Goal: Task Accomplishment & Management: Manage account settings

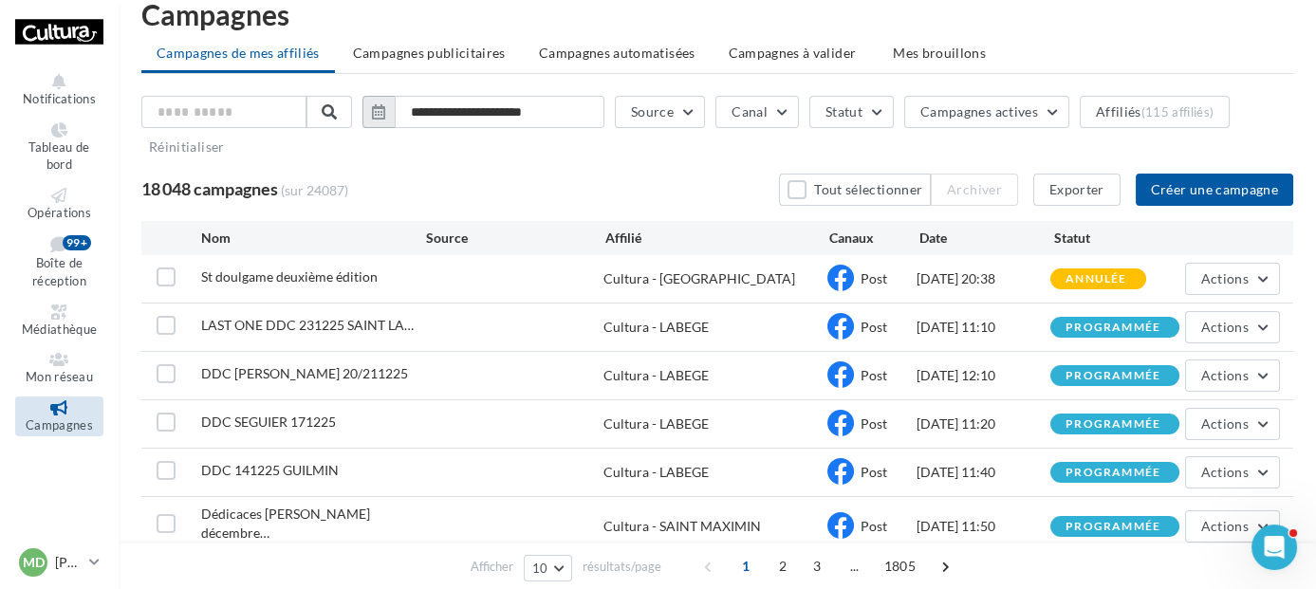
click at [385, 112] on icon "button" at bounding box center [378, 111] width 13 height 15
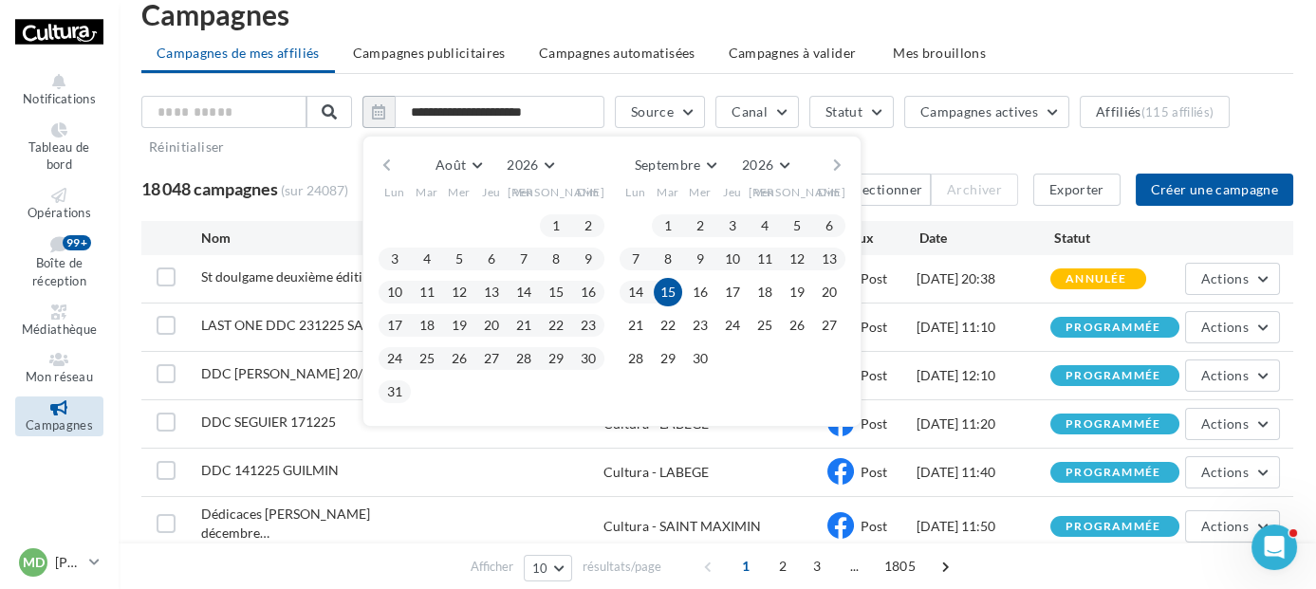
click at [395, 160] on button "button" at bounding box center [387, 165] width 16 height 27
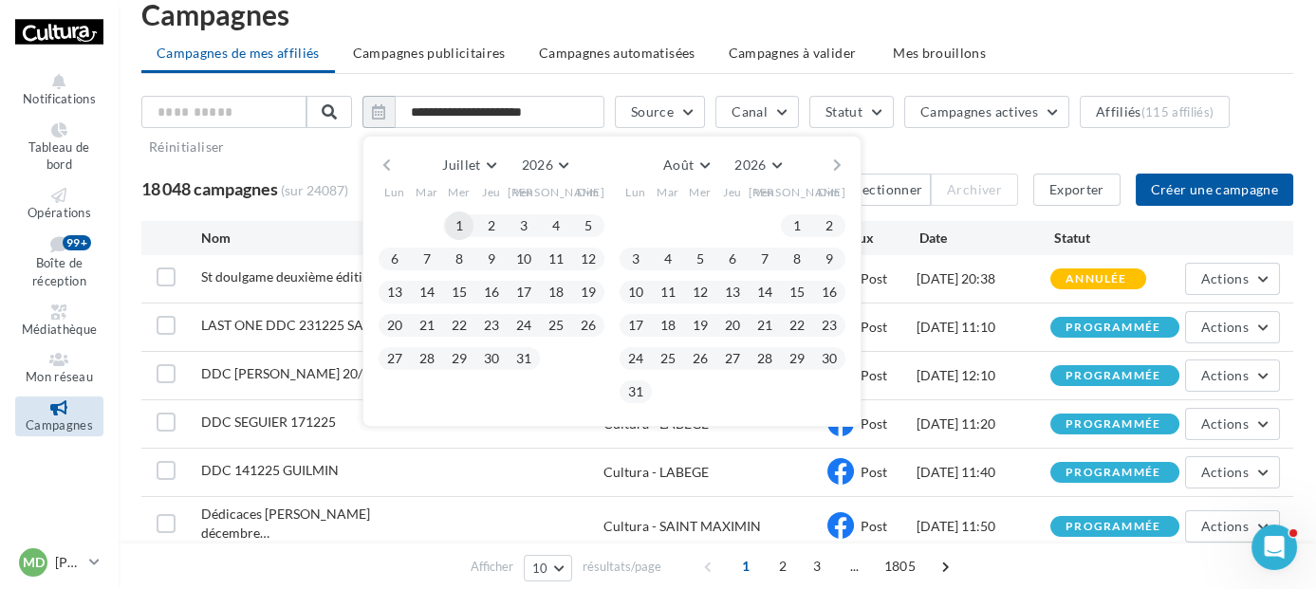
click at [473, 219] on button "1" at bounding box center [459, 226] width 28 height 28
click at [537, 361] on button "31" at bounding box center [524, 359] width 28 height 28
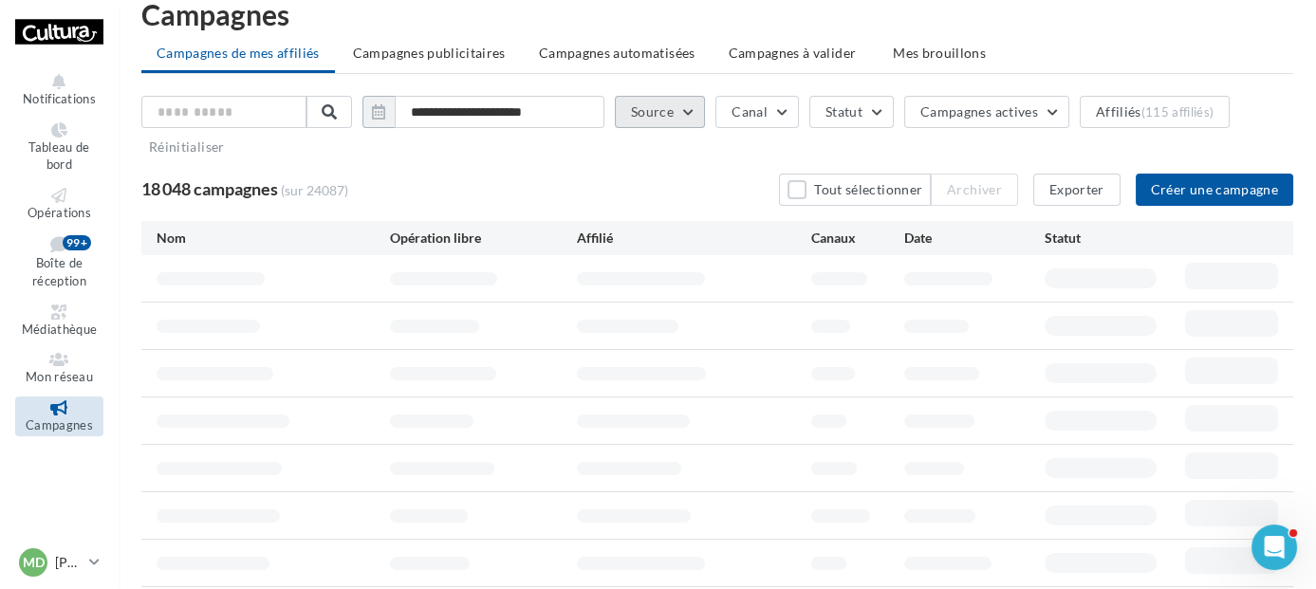
click at [687, 113] on button "Source" at bounding box center [660, 112] width 90 height 32
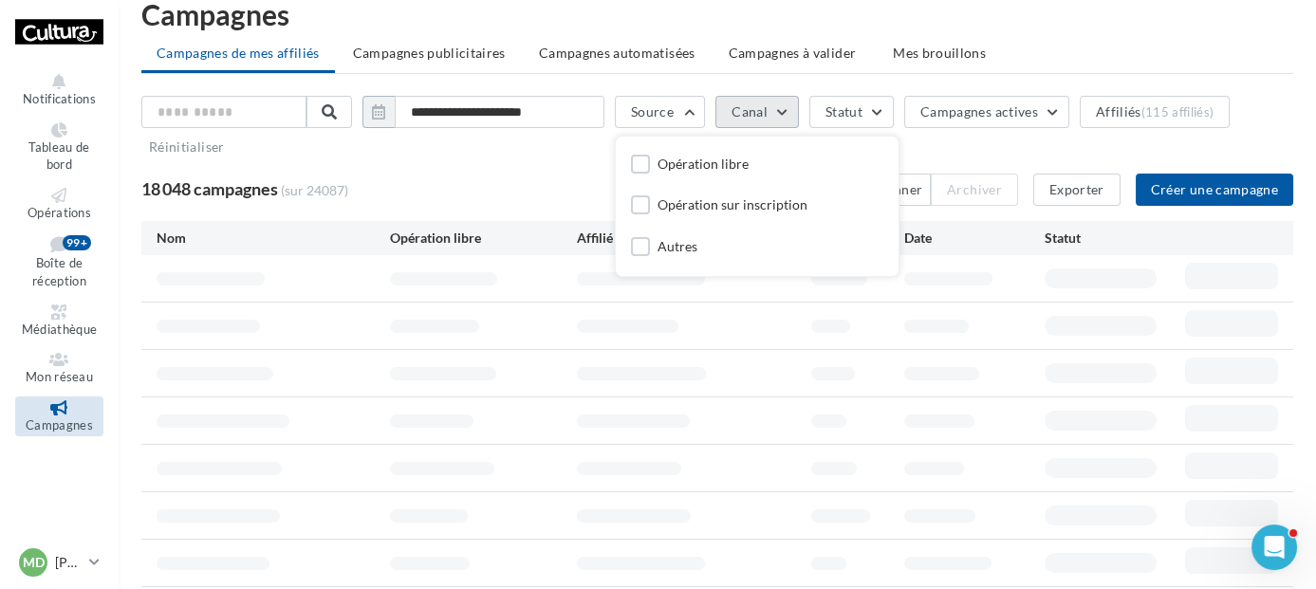
click at [786, 106] on button "Canal" at bounding box center [758, 112] width 84 height 32
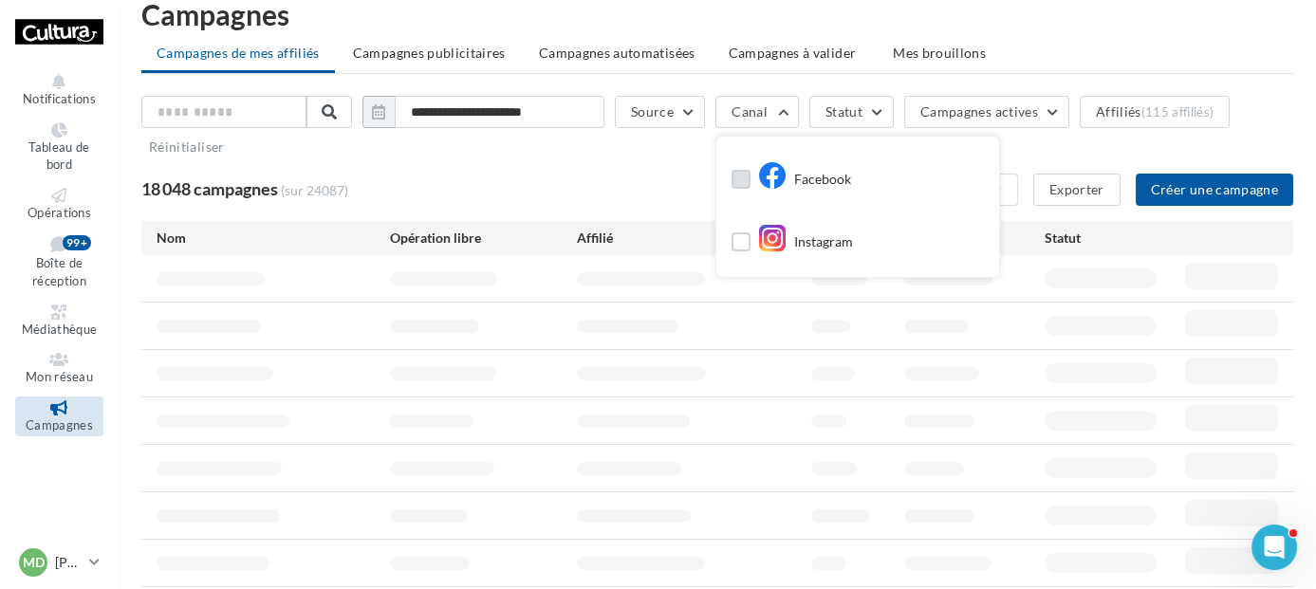
click at [781, 174] on icon at bounding box center [772, 175] width 28 height 28
click at [1156, 113] on button "Affiliés (115 affiliés)" at bounding box center [1171, 112] width 150 height 32
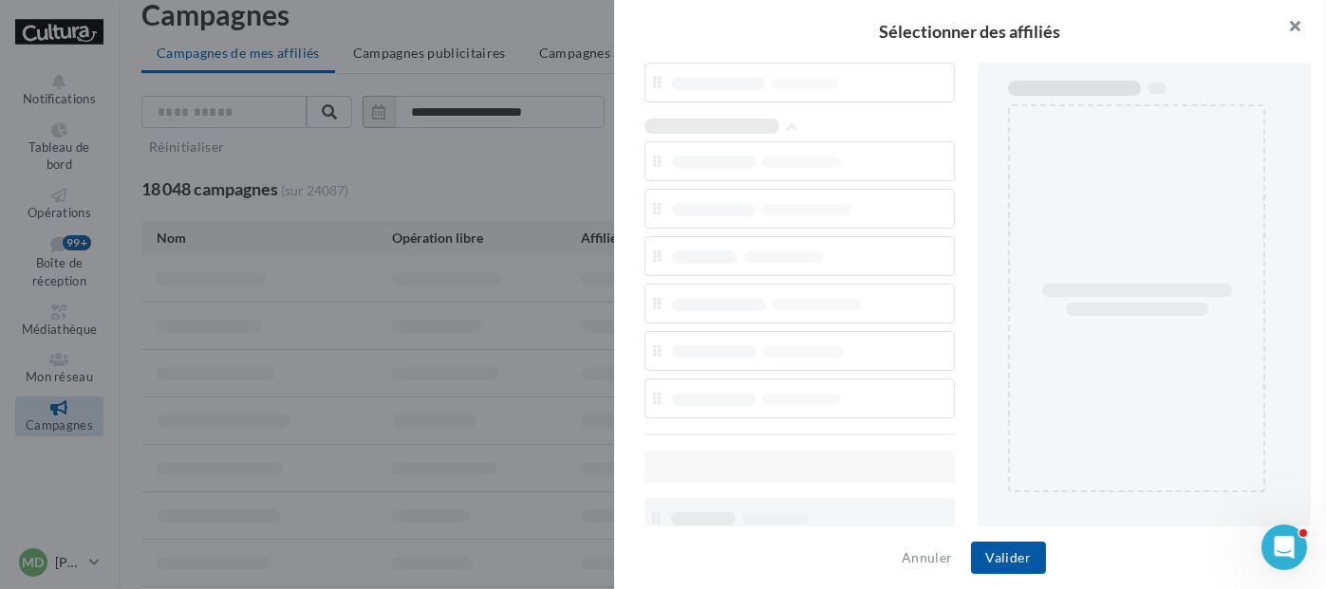
click at [1294, 29] on button "button" at bounding box center [1288, 28] width 76 height 57
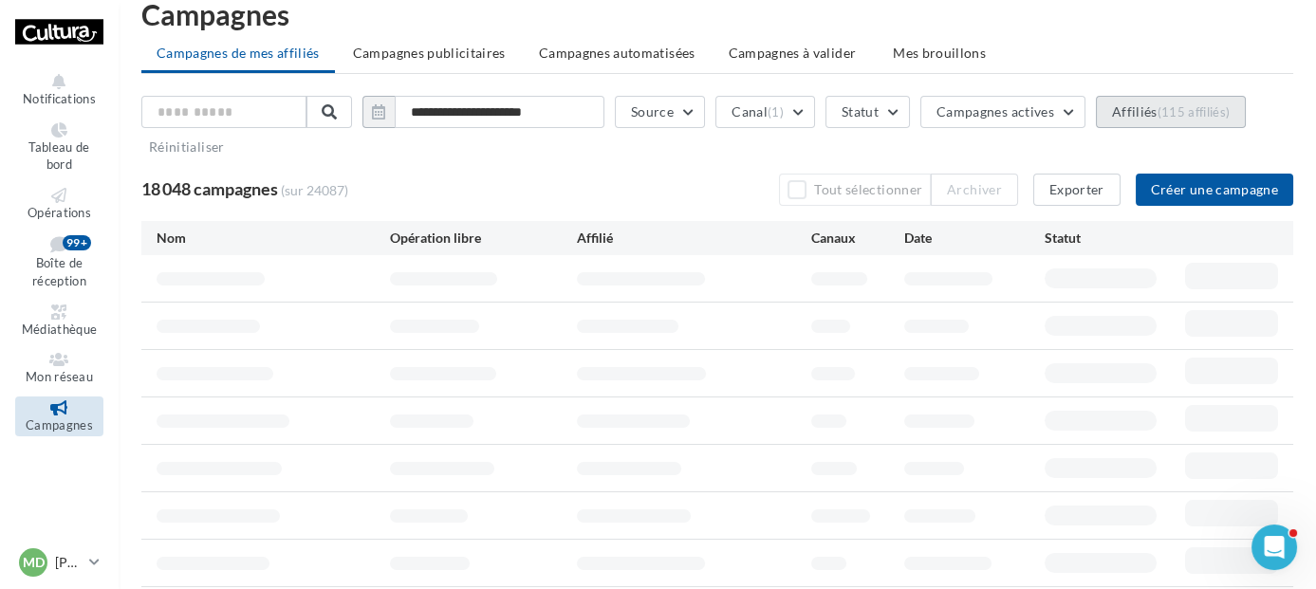
click at [1146, 107] on button "Affiliés (115 affiliés)" at bounding box center [1171, 112] width 150 height 32
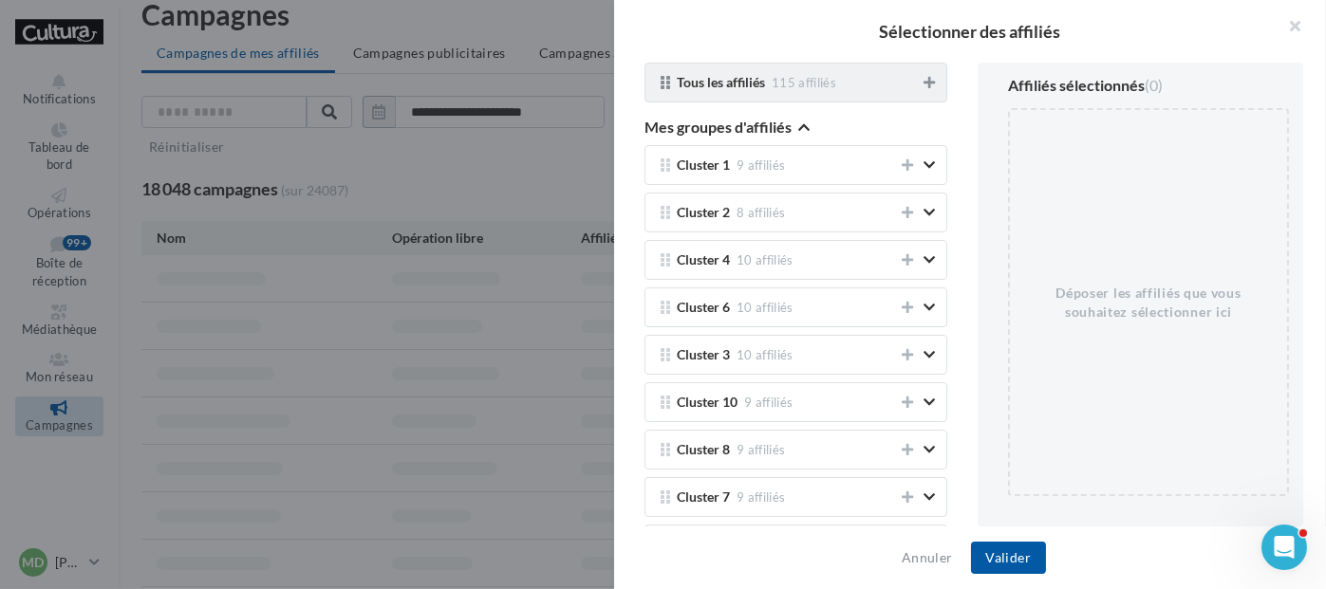
click at [923, 87] on icon at bounding box center [928, 82] width 11 height 13
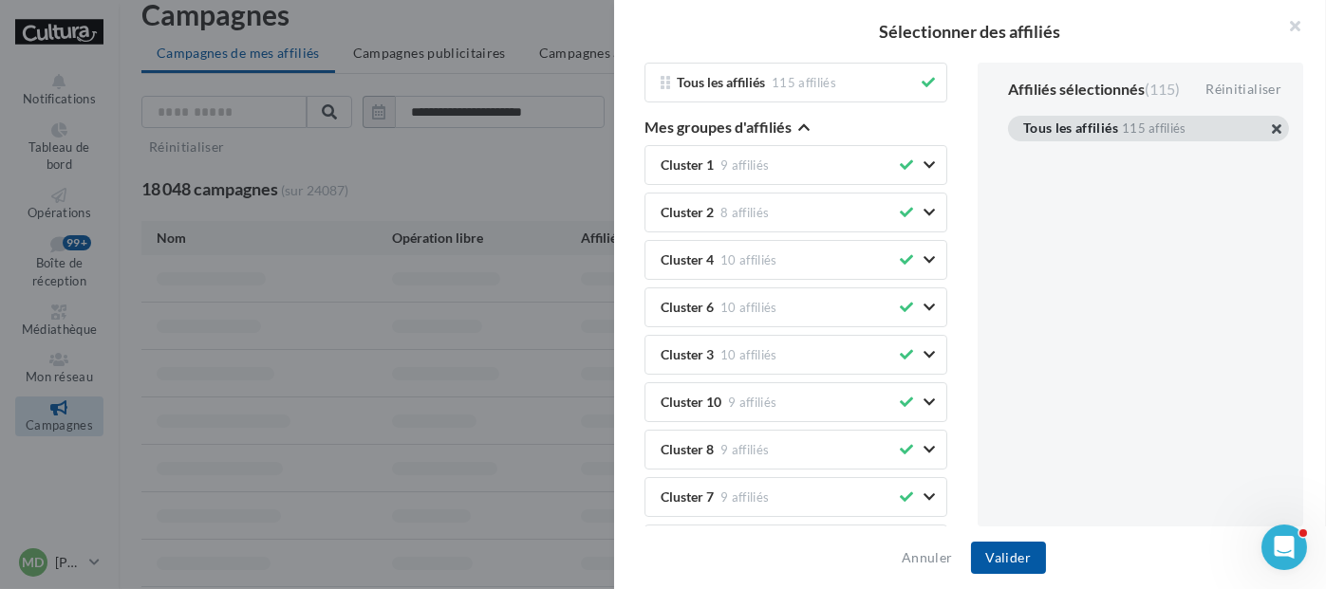
click at [1023, 152] on button "button" at bounding box center [1023, 152] width 0 height 0
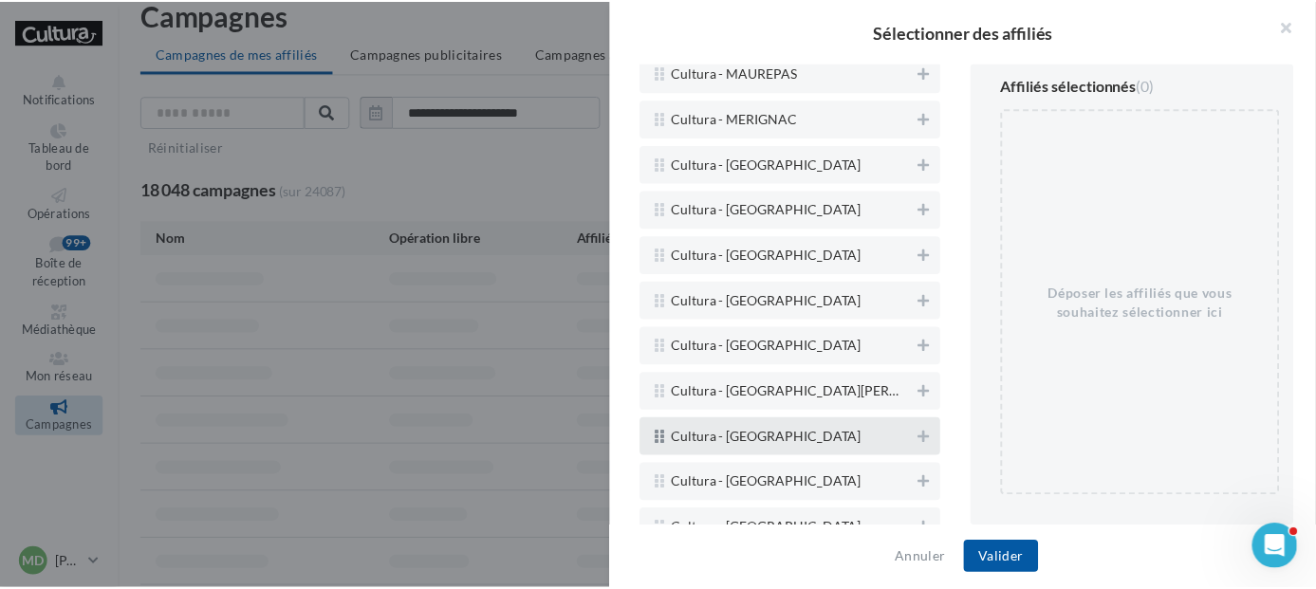
scroll to position [3841, 0]
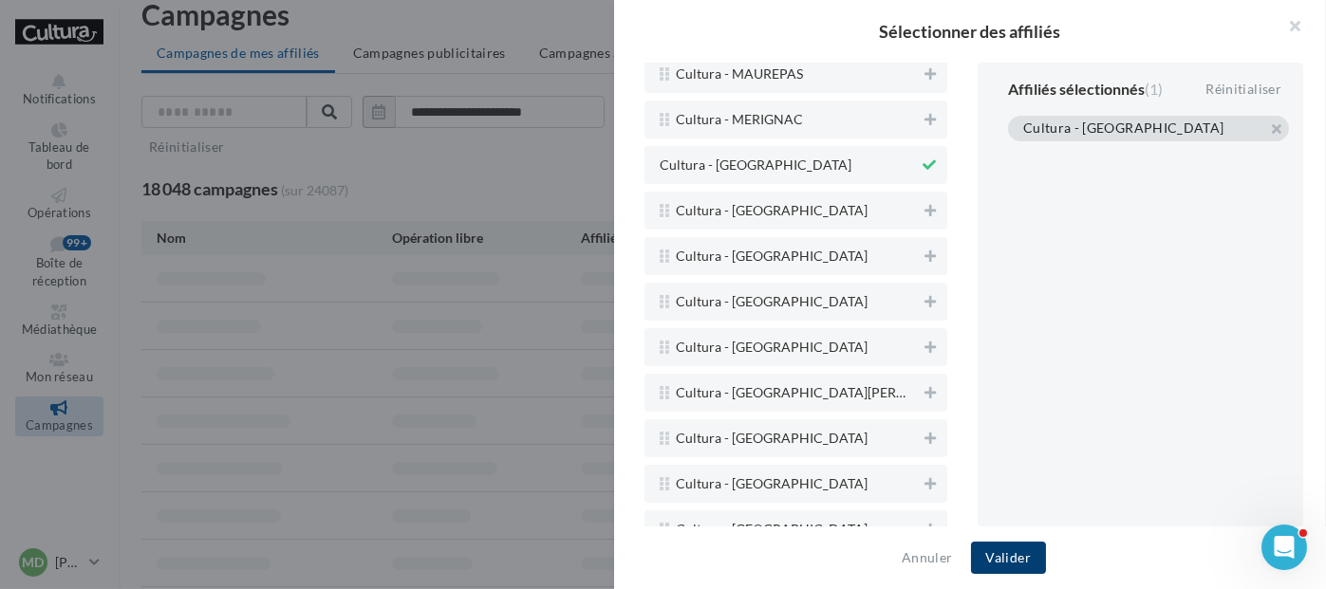
click at [1014, 553] on button "Valider" at bounding box center [1008, 558] width 75 height 32
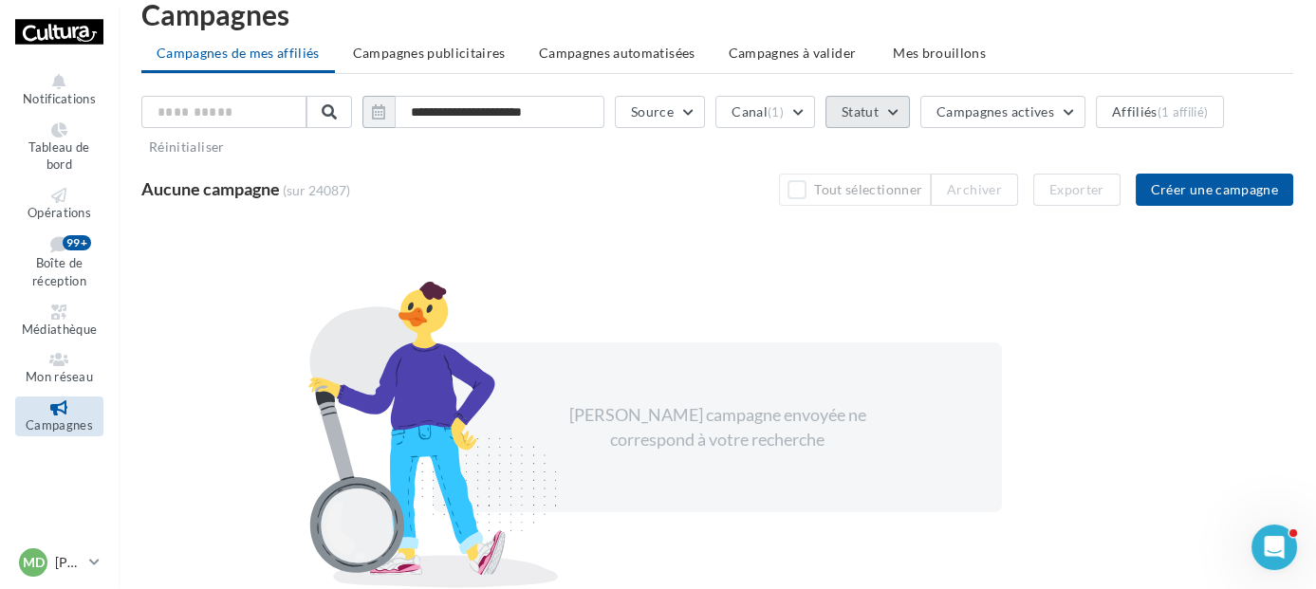
click at [910, 113] on button "Statut" at bounding box center [868, 112] width 84 height 32
click at [916, 209] on div "Terminée" at bounding box center [895, 205] width 55 height 19
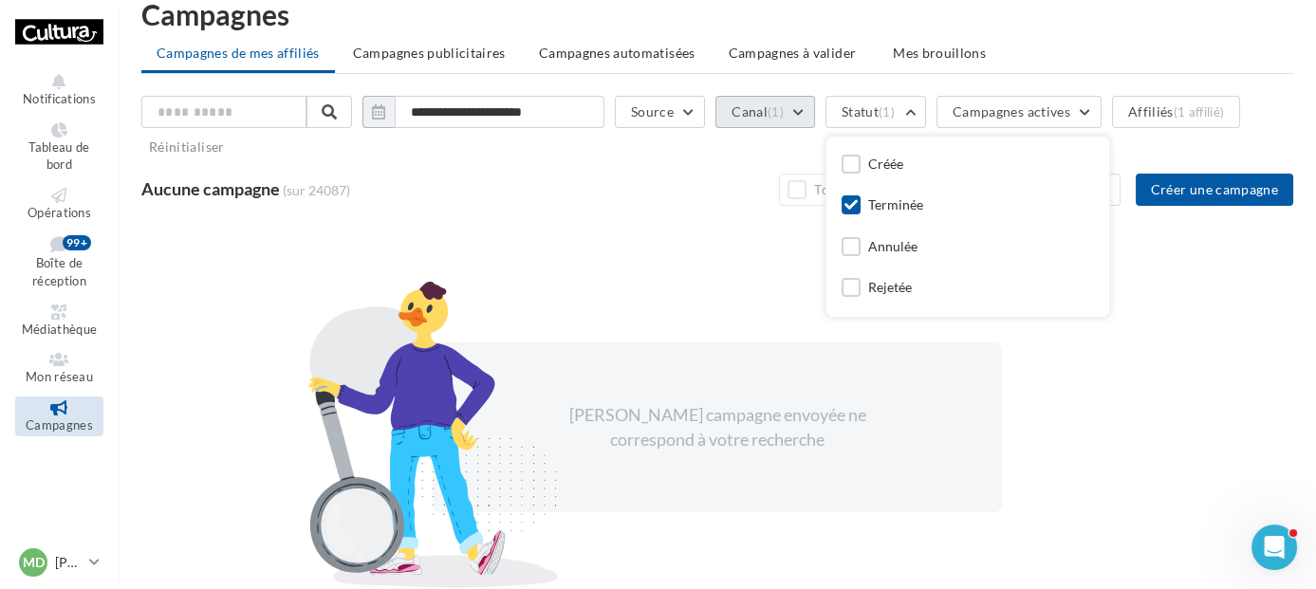
click at [777, 117] on button "Canal (1)" at bounding box center [766, 112] width 100 height 32
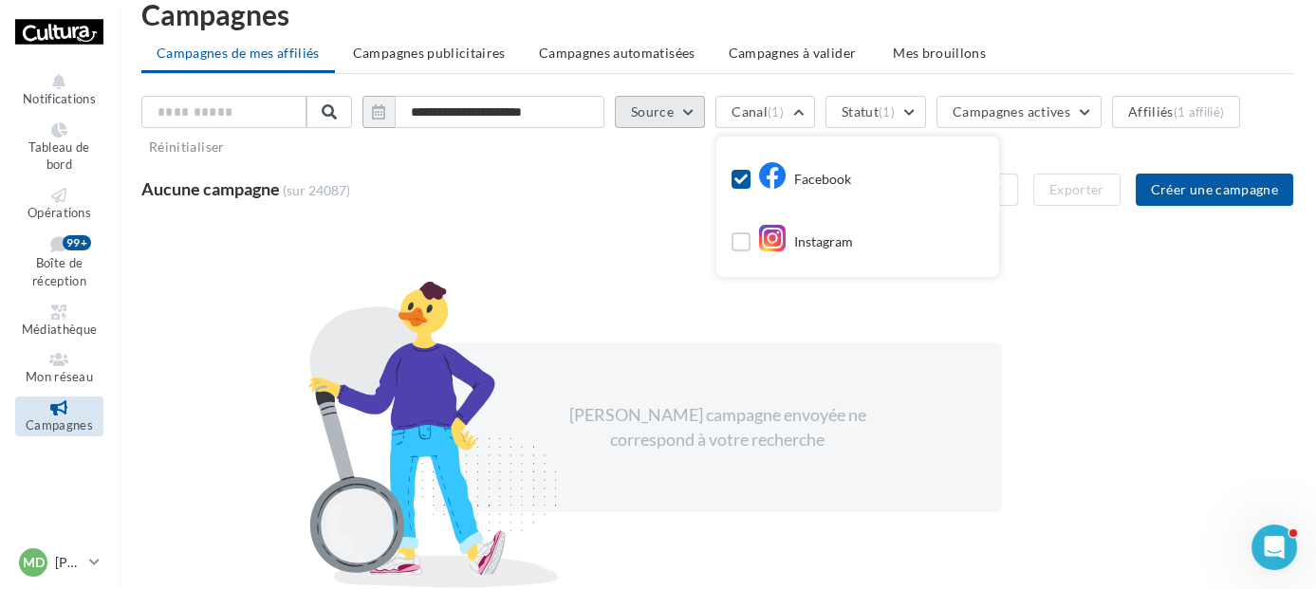
click at [704, 121] on button "Source" at bounding box center [660, 112] width 90 height 32
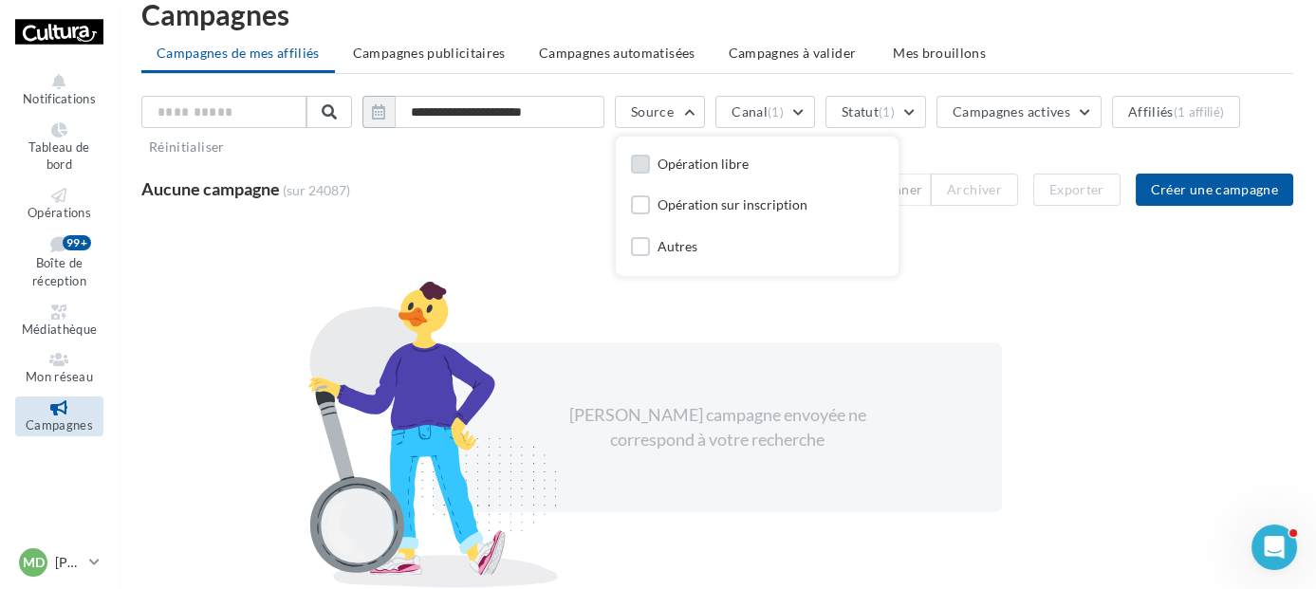
click at [718, 156] on div "Opération libre" at bounding box center [703, 164] width 91 height 19
click at [717, 163] on div "Opération libre" at bounding box center [703, 164] width 91 height 19
click at [996, 239] on div "[PERSON_NAME] campagne envoyée ne correspond à votre recherche" at bounding box center [717, 427] width 1152 height 413
click at [385, 114] on icon "button" at bounding box center [378, 111] width 13 height 15
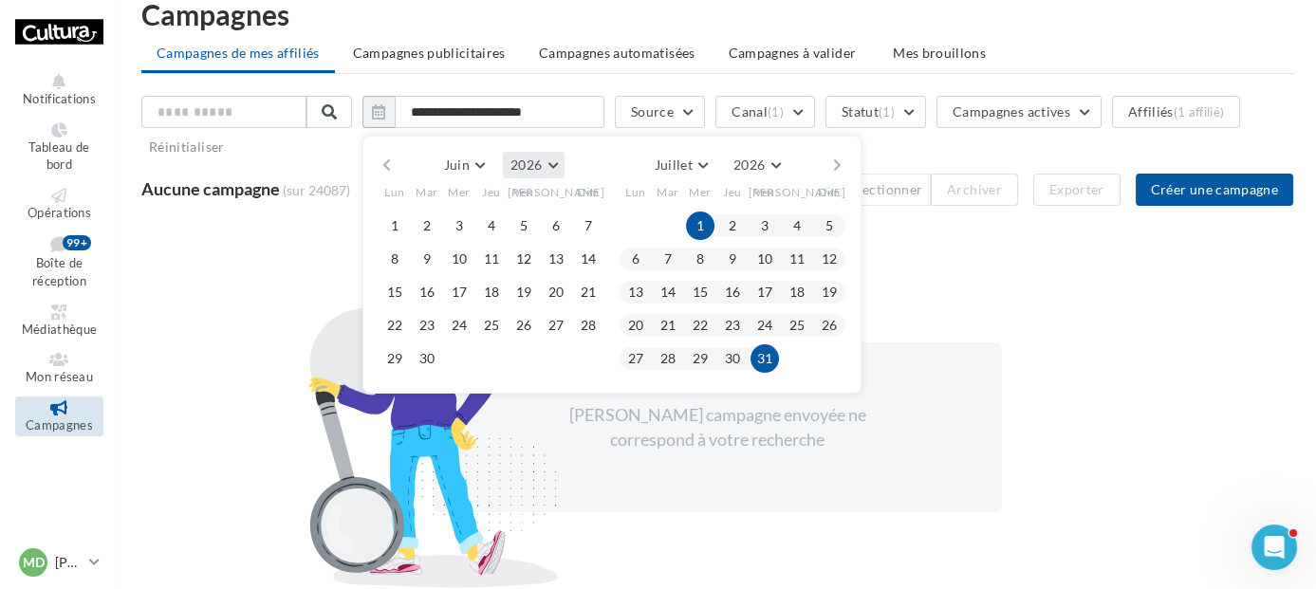
click at [565, 167] on button "2026" at bounding box center [534, 165] width 62 height 27
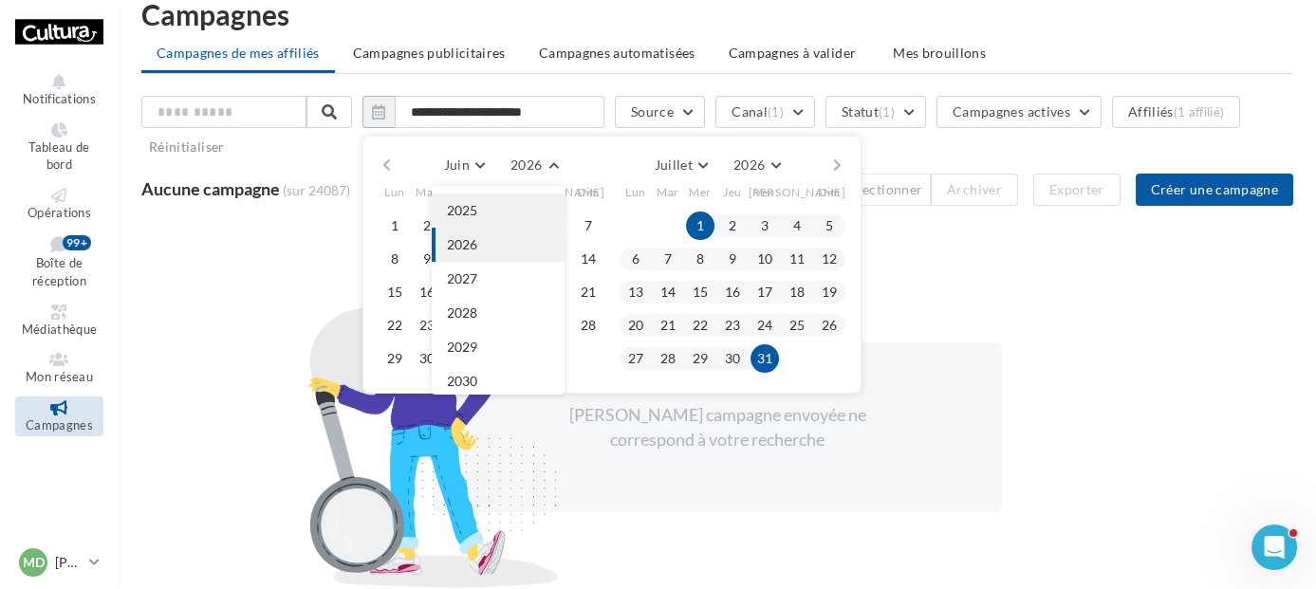
click at [496, 218] on button "2025" at bounding box center [498, 211] width 133 height 34
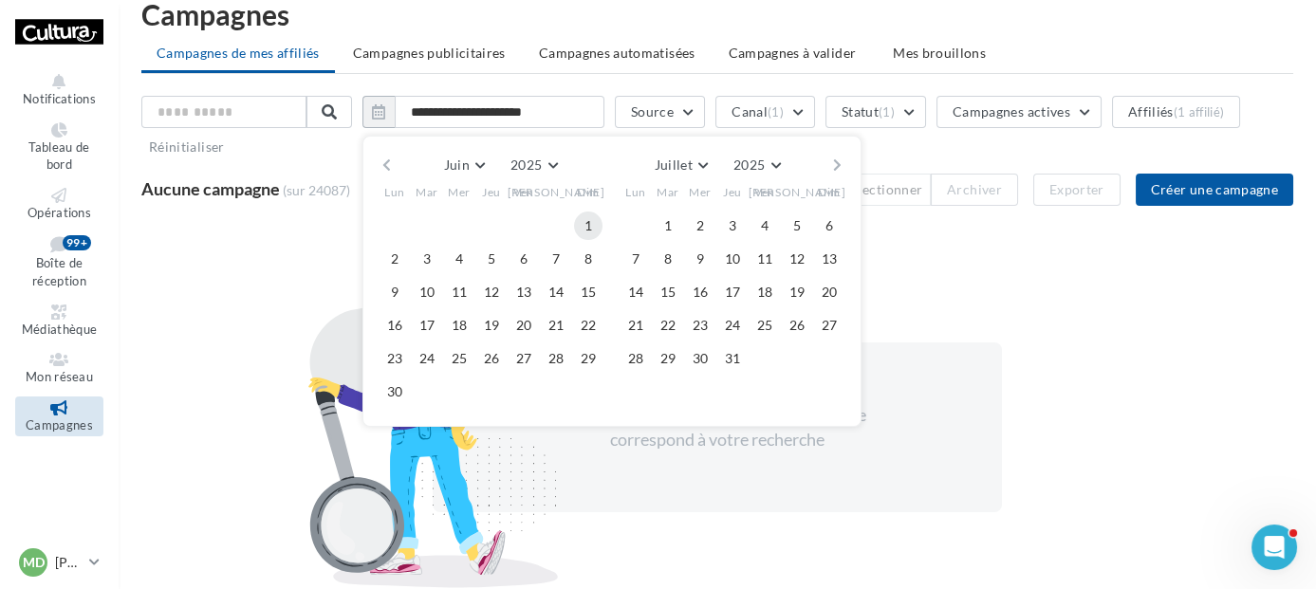
click at [603, 224] on button "1" at bounding box center [588, 226] width 28 height 28
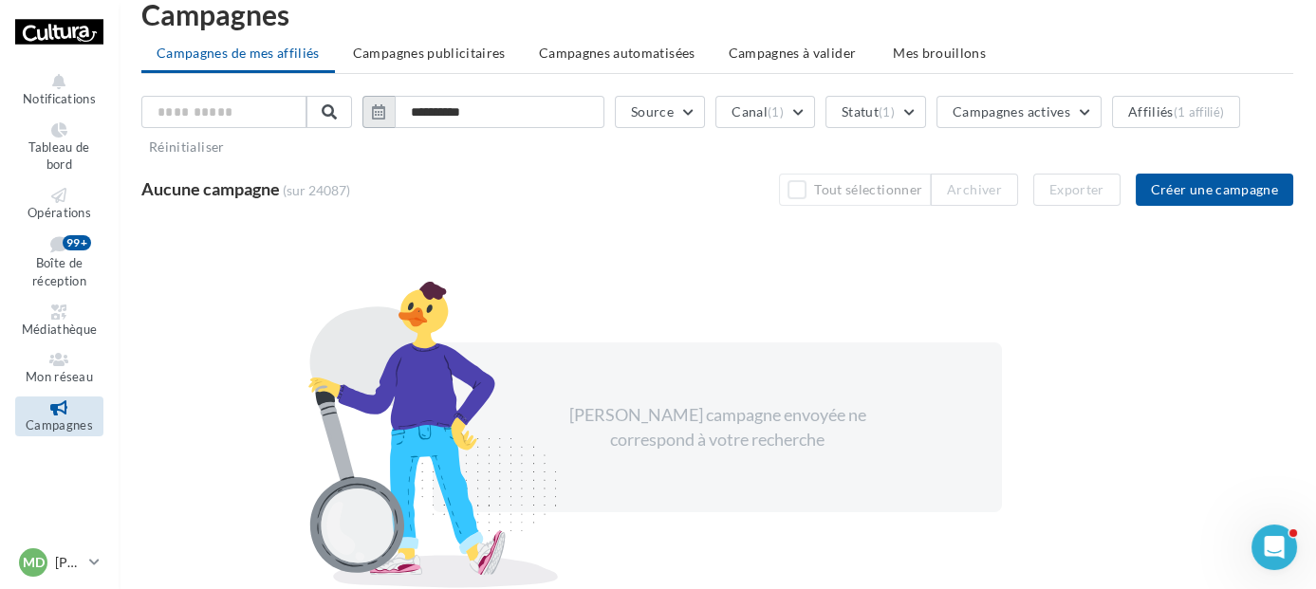
click at [385, 113] on icon "button" at bounding box center [378, 111] width 13 height 15
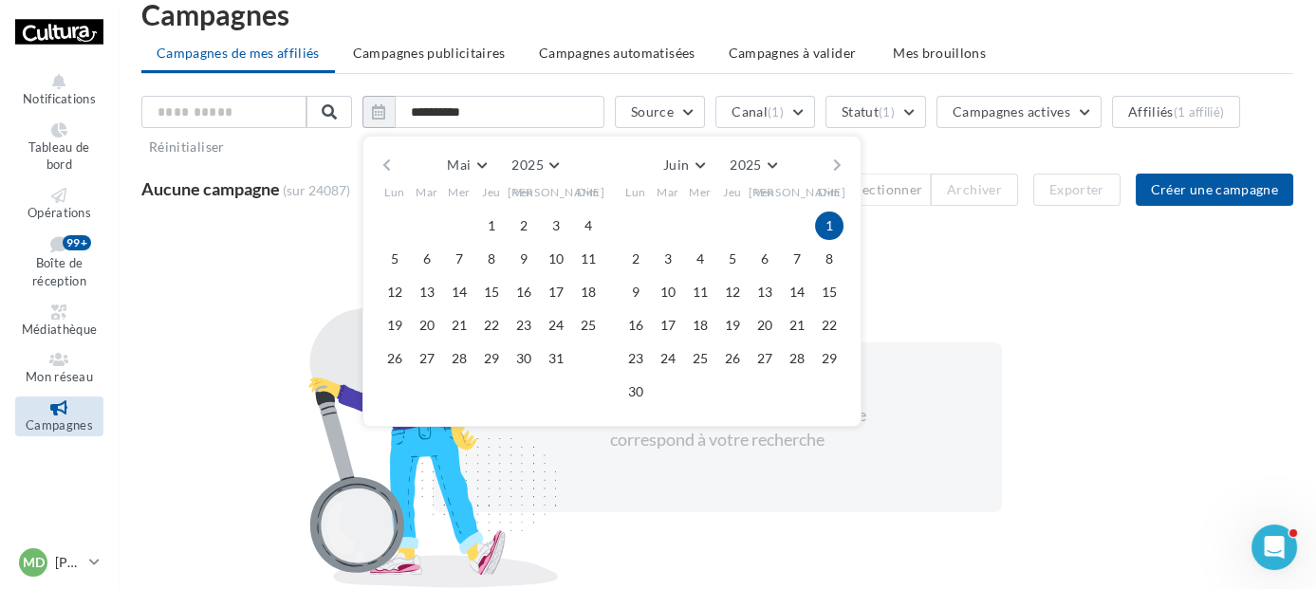
click at [845, 166] on button "button" at bounding box center [837, 165] width 16 height 27
click at [682, 227] on button "1" at bounding box center [668, 226] width 28 height 28
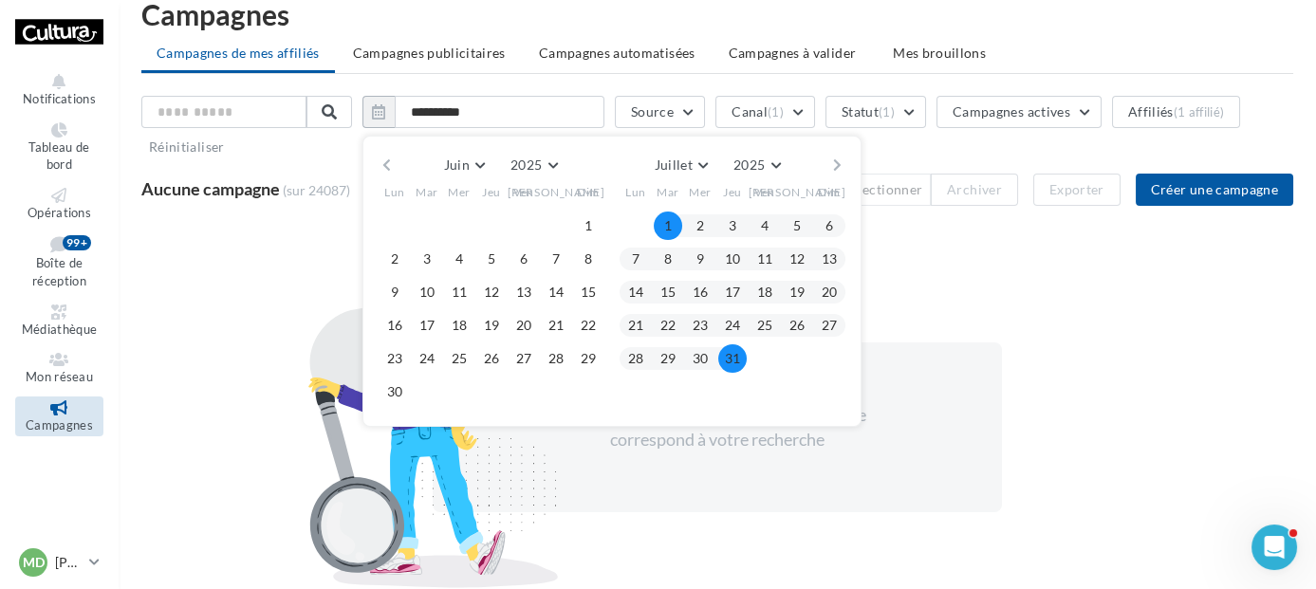
click at [747, 360] on button "31" at bounding box center [732, 359] width 28 height 28
type input "**********"
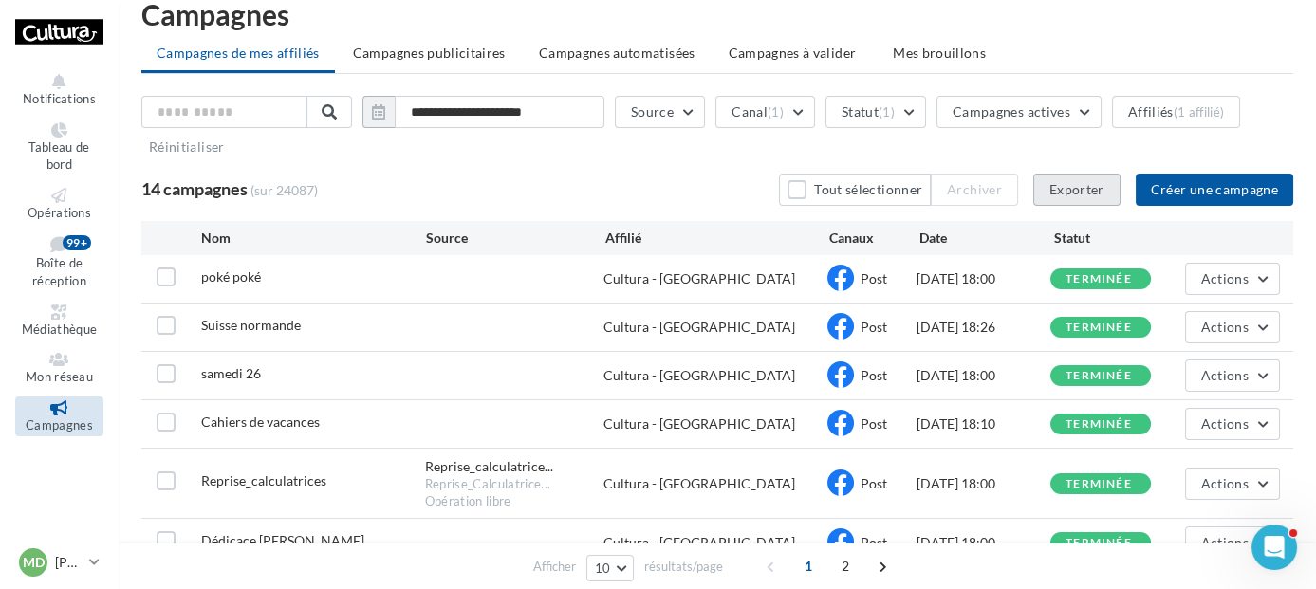
click at [1084, 190] on button "Exporter" at bounding box center [1077, 190] width 87 height 32
click at [60, 309] on icon at bounding box center [59, 312] width 77 height 15
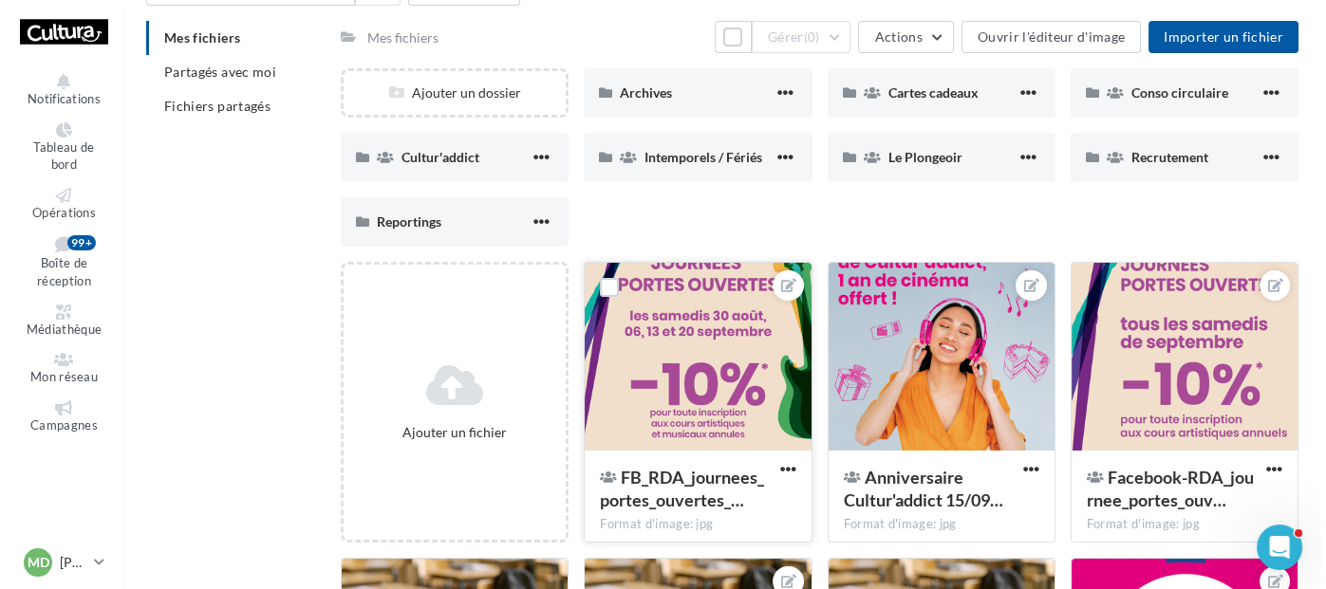
scroll to position [103, 0]
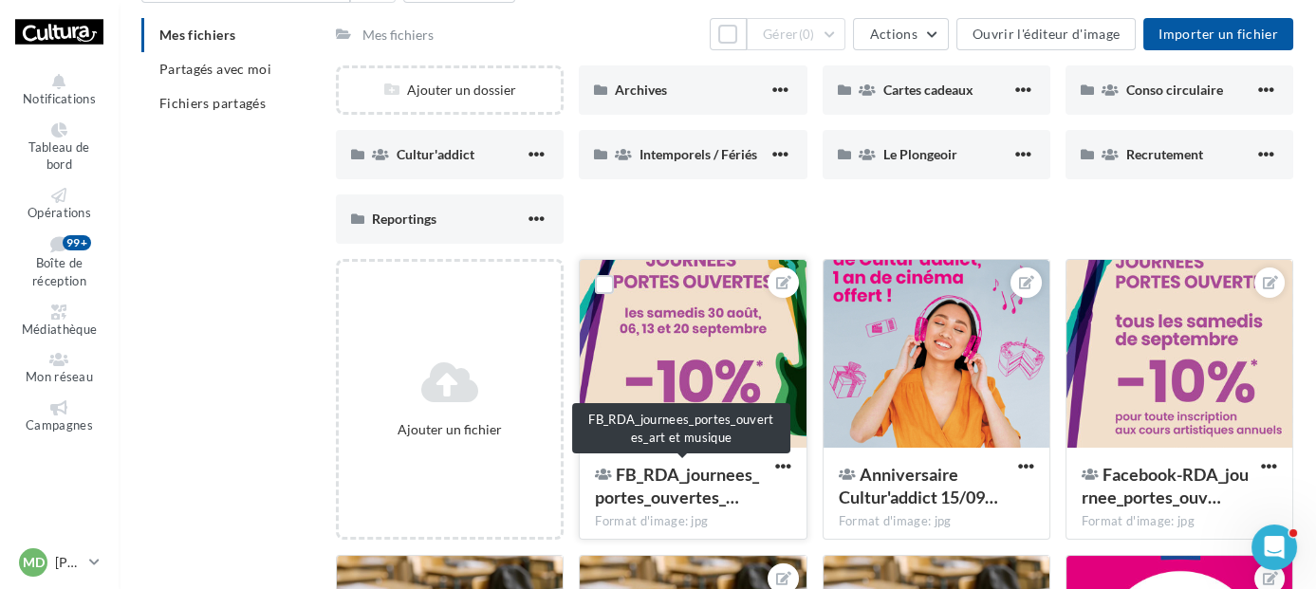
click at [741, 502] on span "FB_RDA_journees_portes_ouvertes_…" at bounding box center [677, 486] width 164 height 44
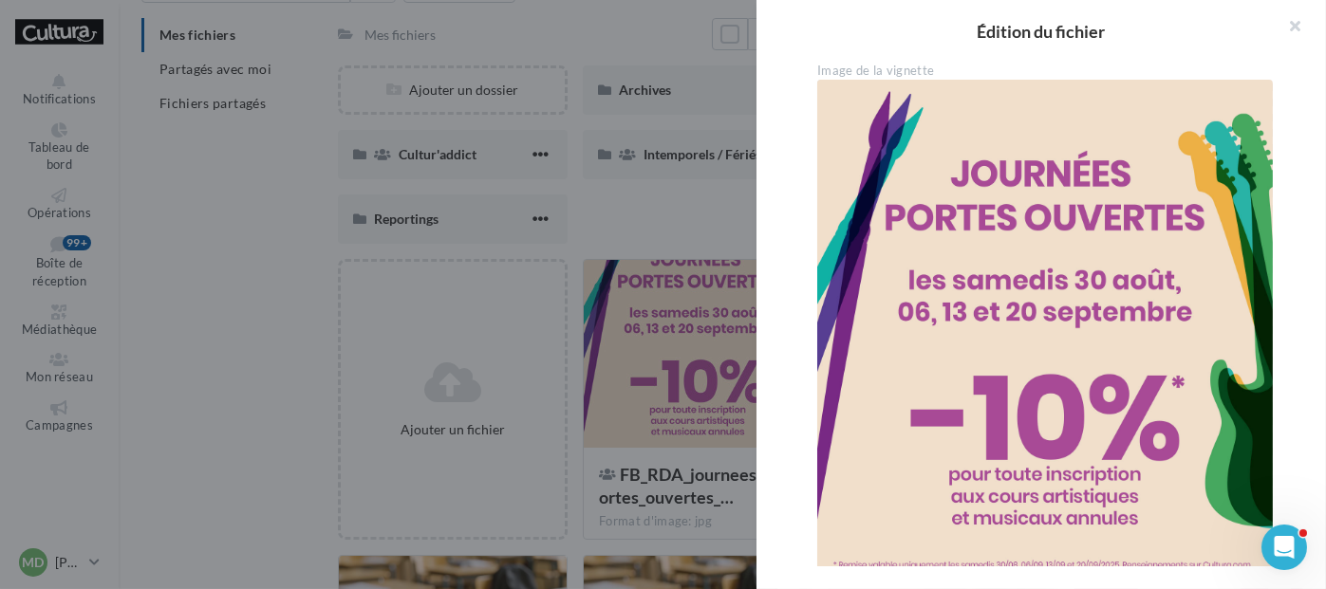
click at [1047, 148] on div "**********" at bounding box center [1048, 507] width 463 height 888
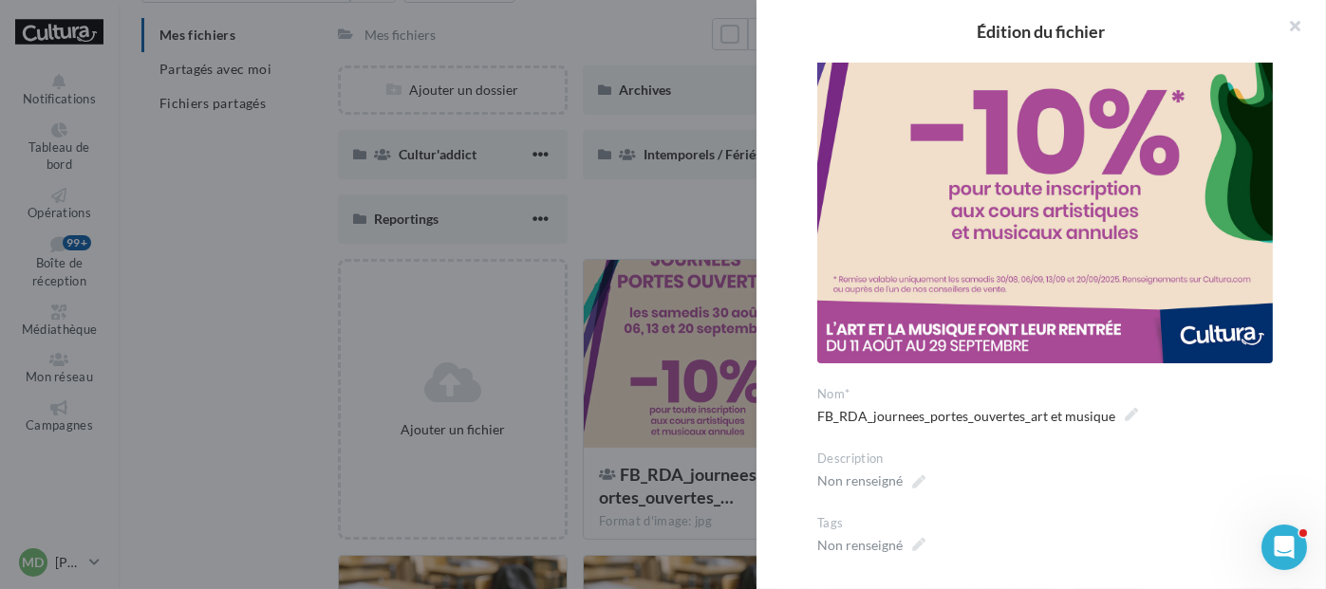
scroll to position [290, 0]
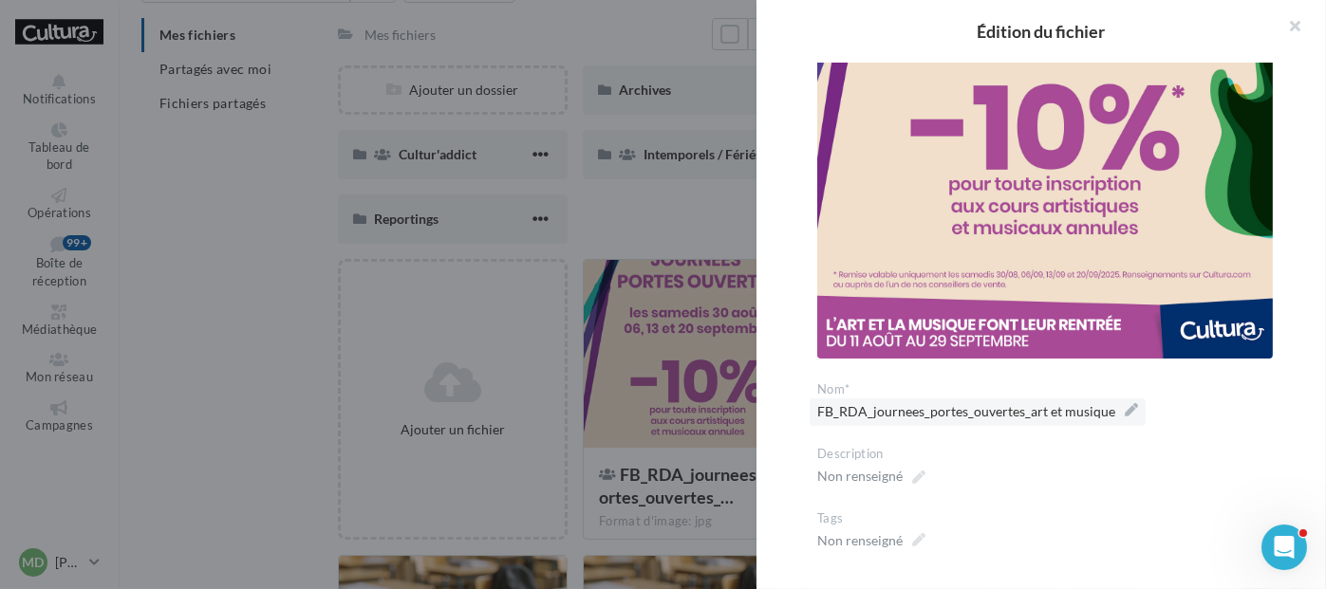
click at [1135, 409] on label "FB_RDA_journees_portes_ouvertes_art et musique" at bounding box center [978, 413] width 336 height 28
click at [0, 0] on textarea "**********" at bounding box center [0, 0] width 0 height 0
click at [1128, 410] on textarea "**********" at bounding box center [1048, 415] width 463 height 32
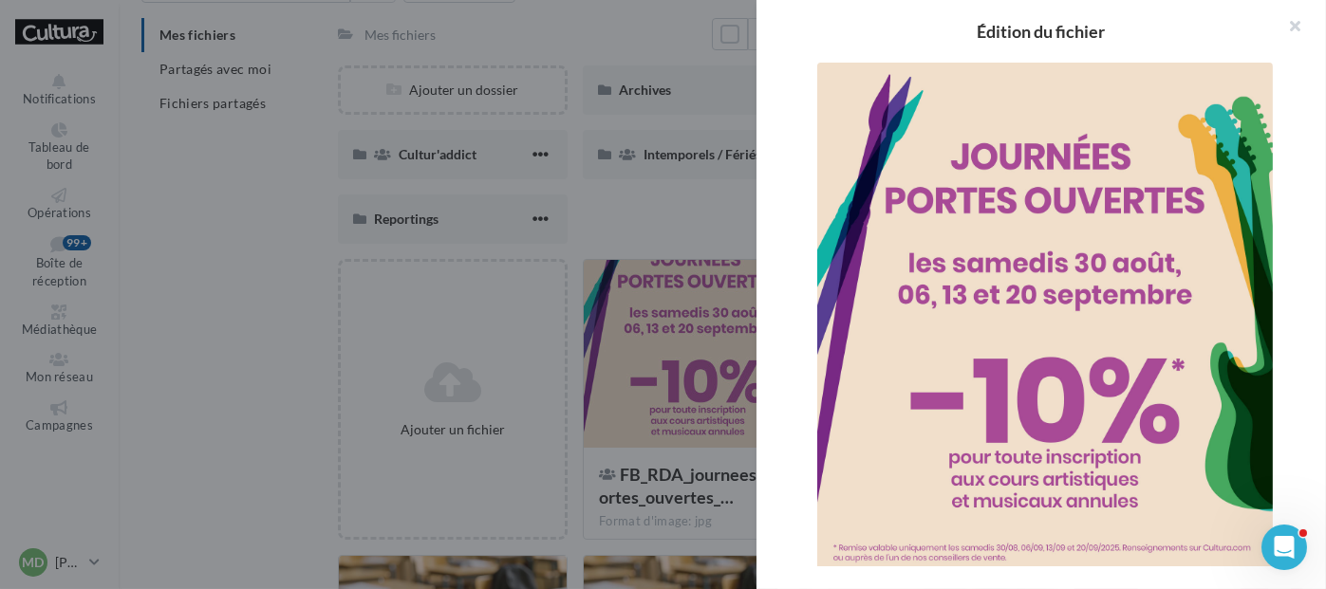
scroll to position [0, 0]
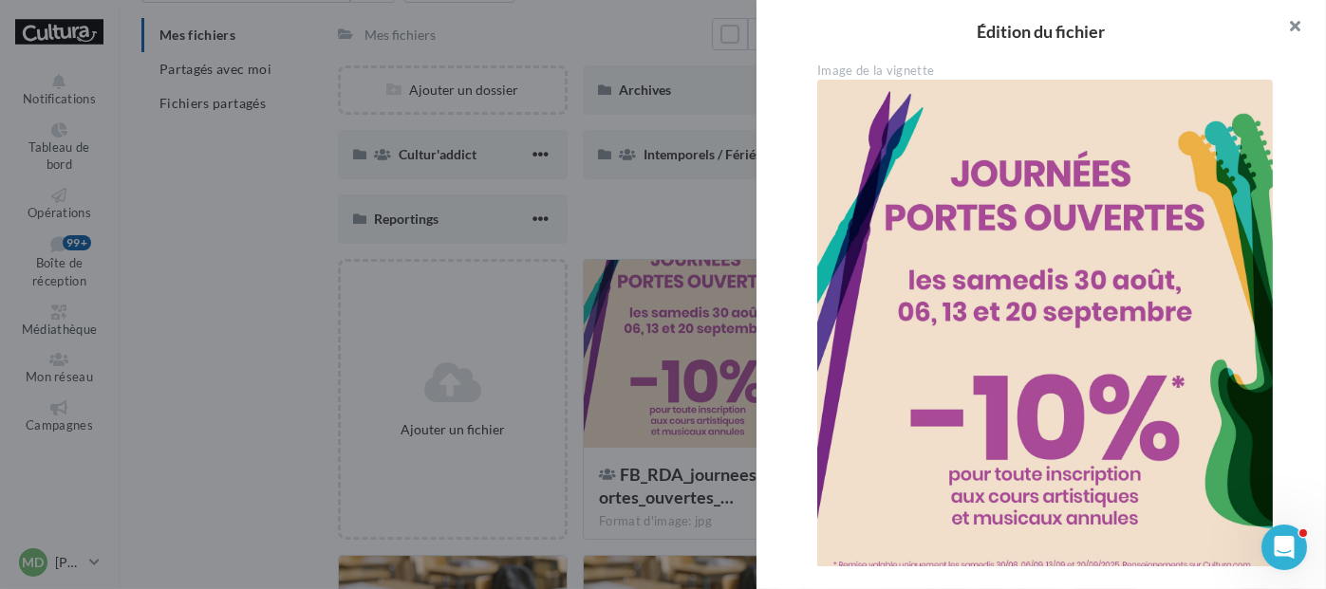
click at [1295, 21] on button "button" at bounding box center [1288, 28] width 76 height 57
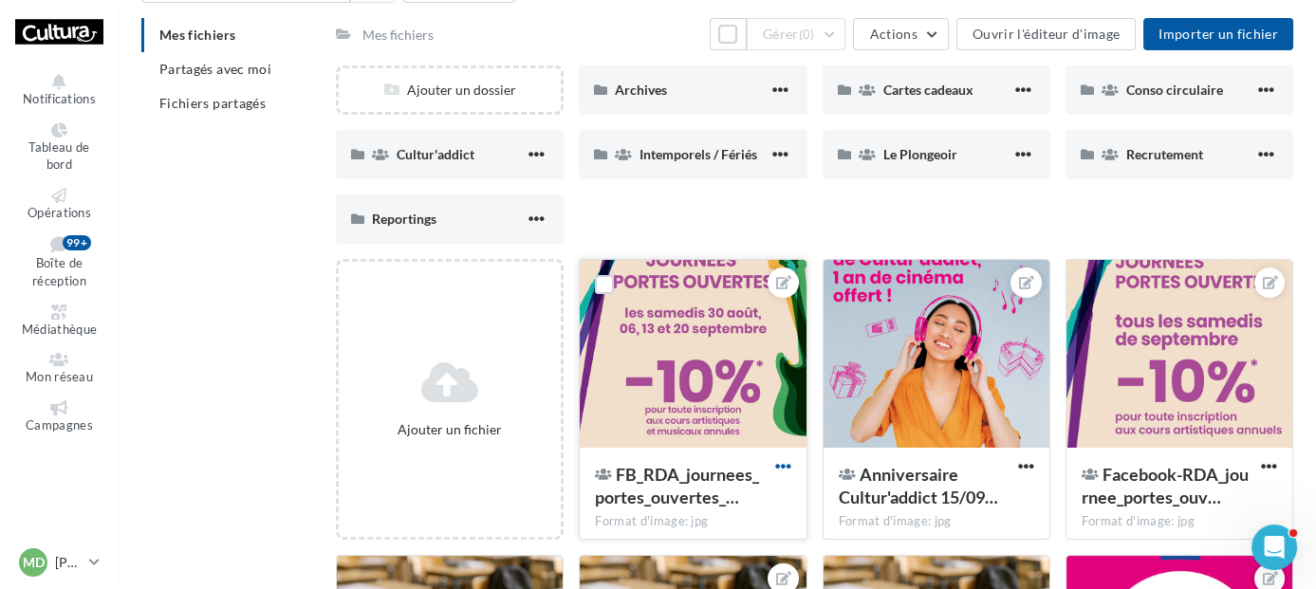
click at [778, 465] on span "button" at bounding box center [783, 466] width 16 height 16
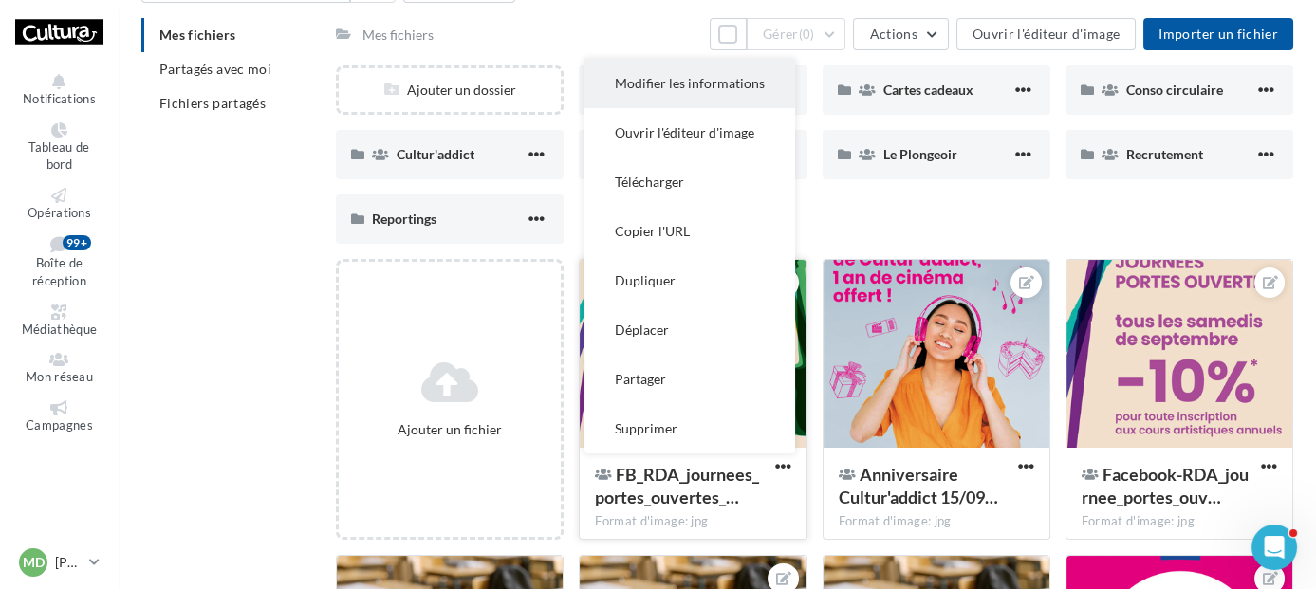
click at [723, 91] on button "Modifier les informations" at bounding box center [690, 83] width 211 height 49
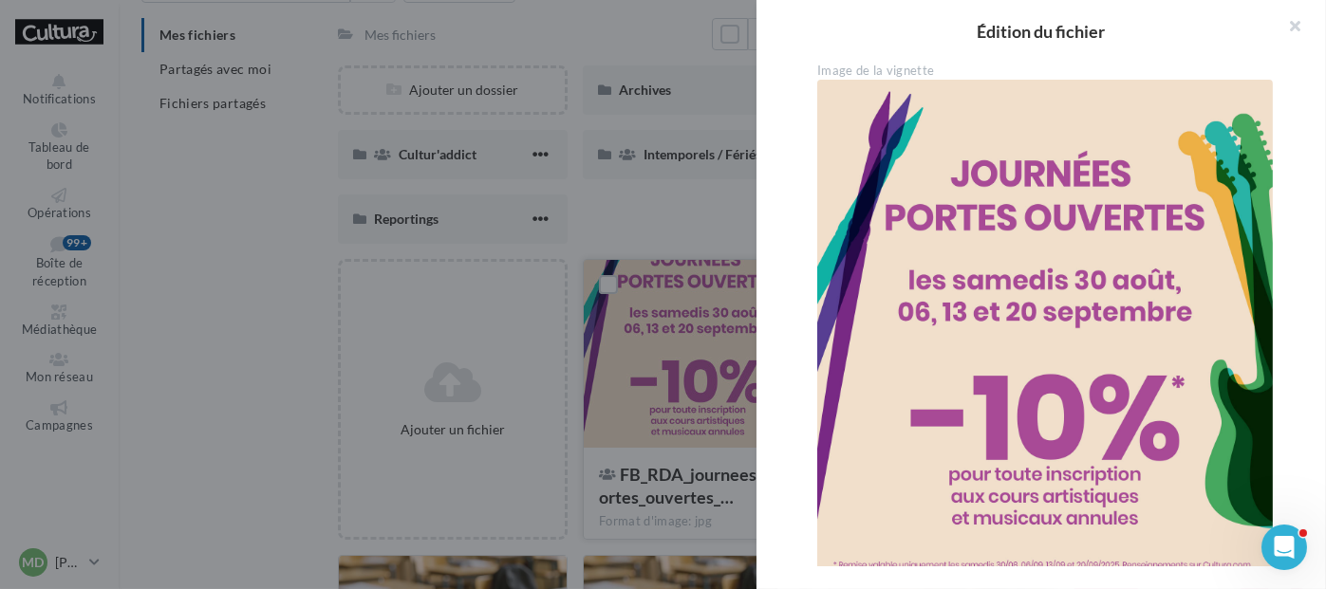
click at [1089, 73] on div "Image de la vignette" at bounding box center [1048, 71] width 463 height 17
click at [1082, 113] on img at bounding box center [1045, 364] width 456 height 569
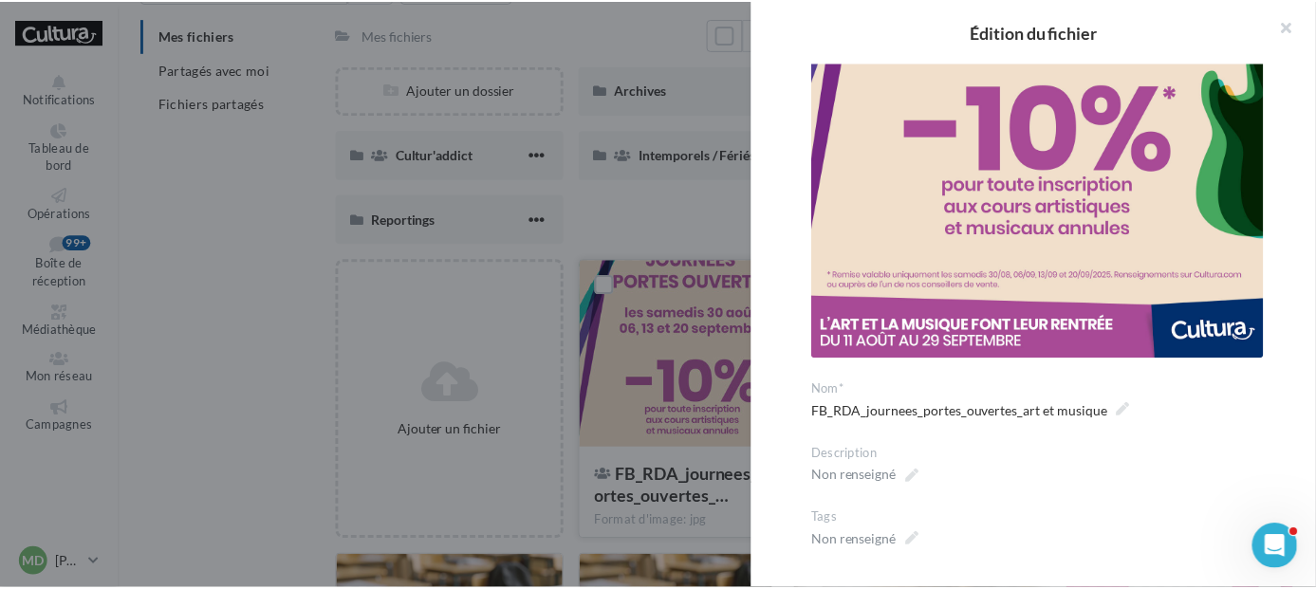
scroll to position [186, 0]
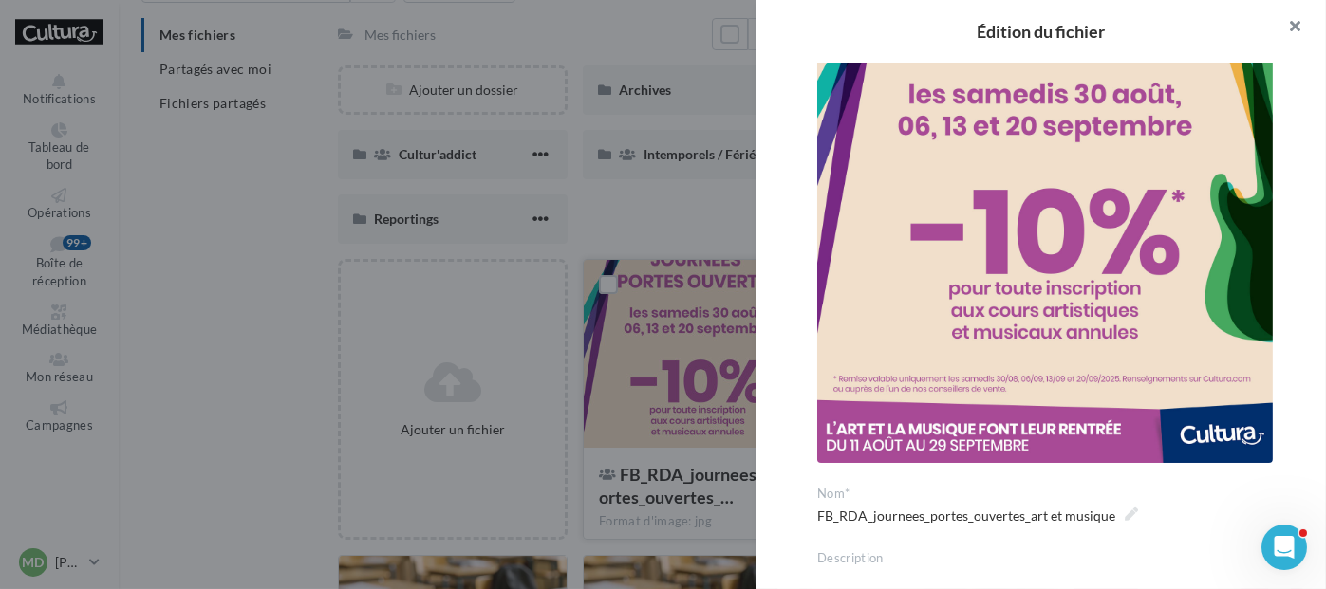
click at [1302, 23] on button "button" at bounding box center [1288, 28] width 76 height 57
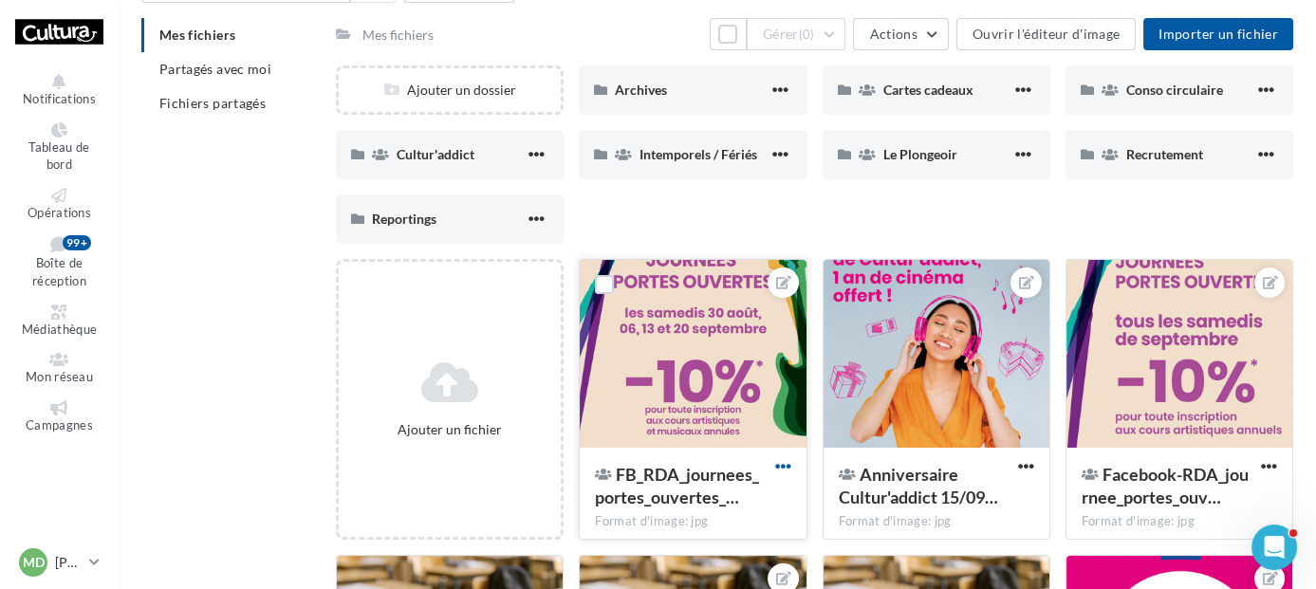
click at [776, 472] on span "button" at bounding box center [783, 466] width 16 height 16
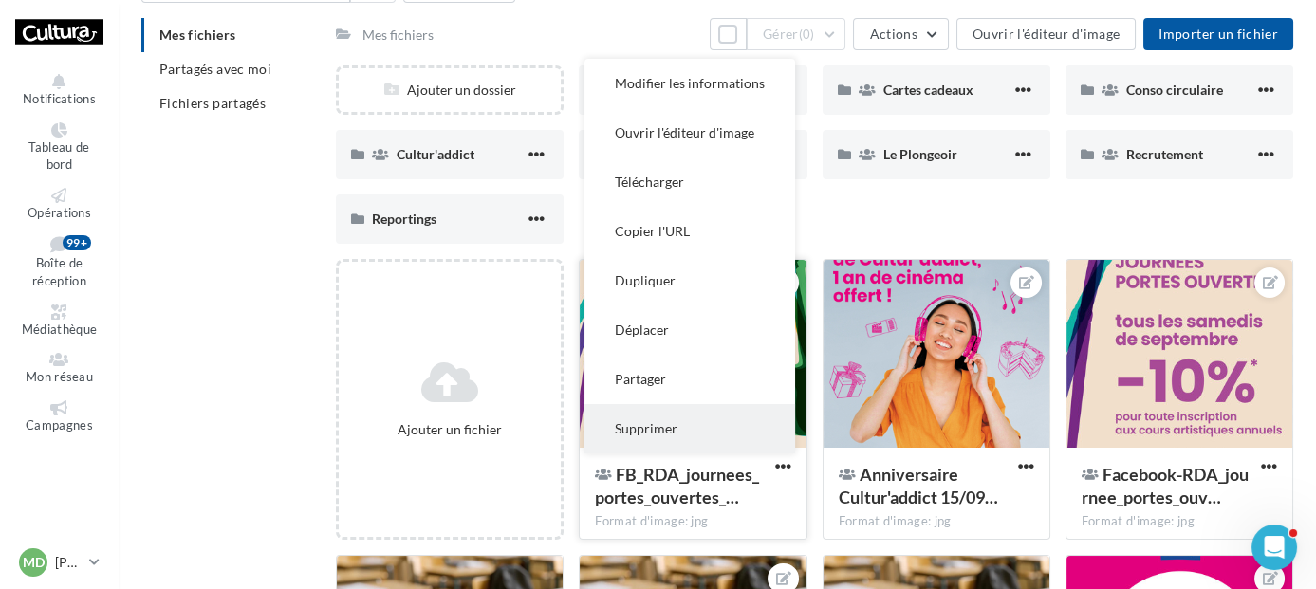
click at [708, 427] on button "Supprimer" at bounding box center [690, 428] width 211 height 49
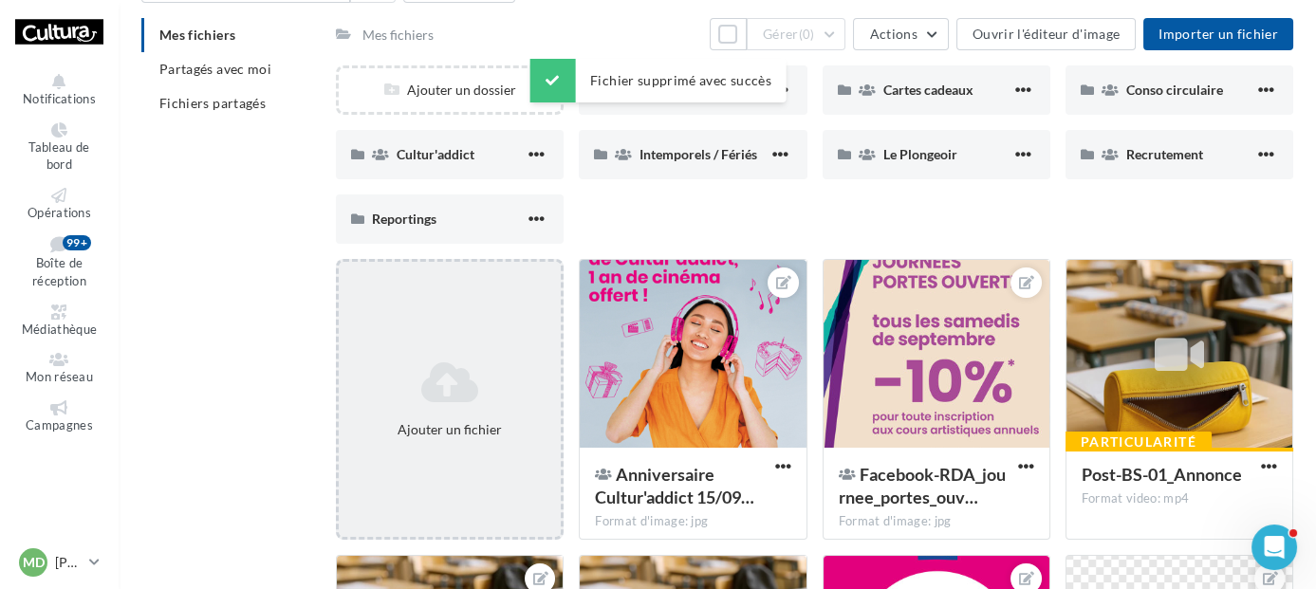
click at [461, 388] on icon at bounding box center [449, 383] width 207 height 46
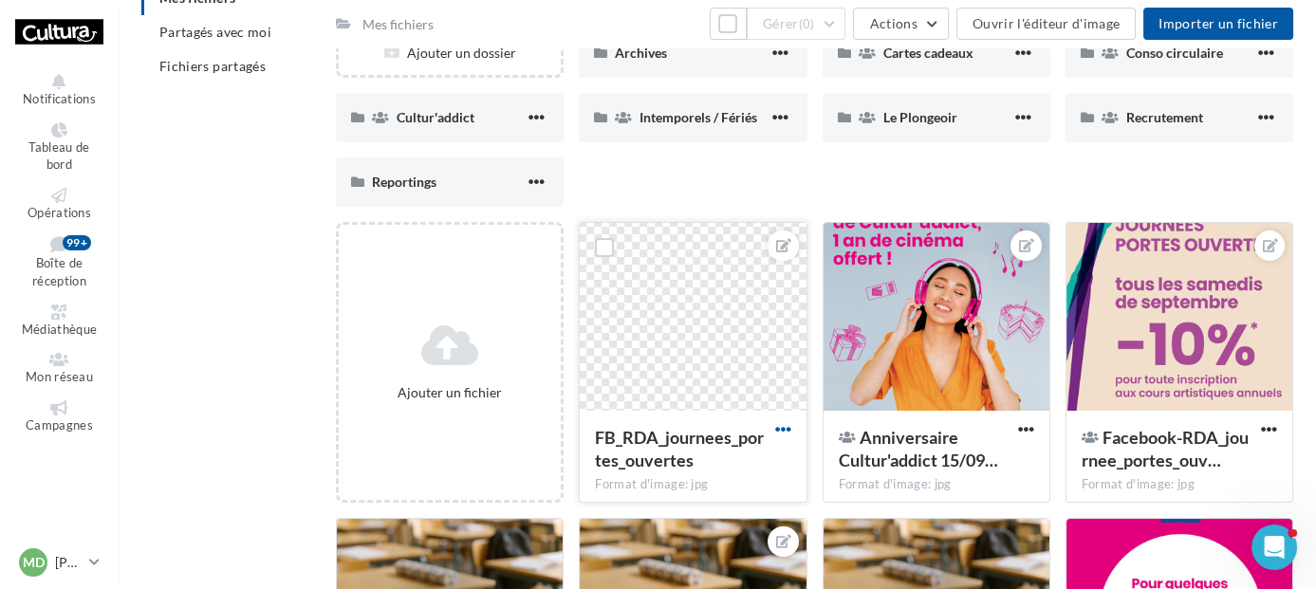
scroll to position [152, 0]
